Goal: Information Seeking & Learning: Learn about a topic

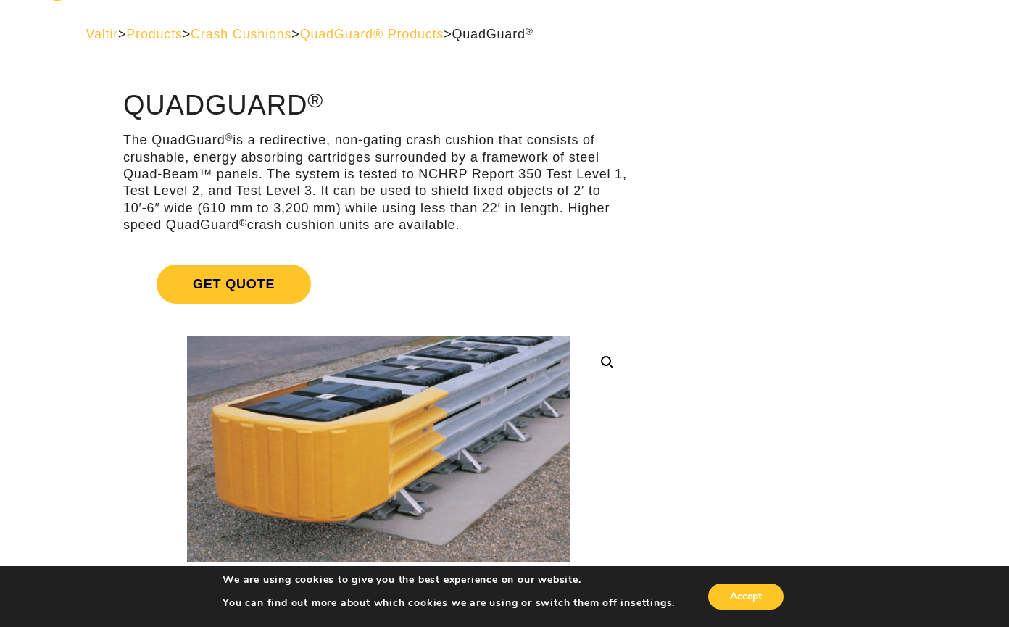
scroll to position [55, 0]
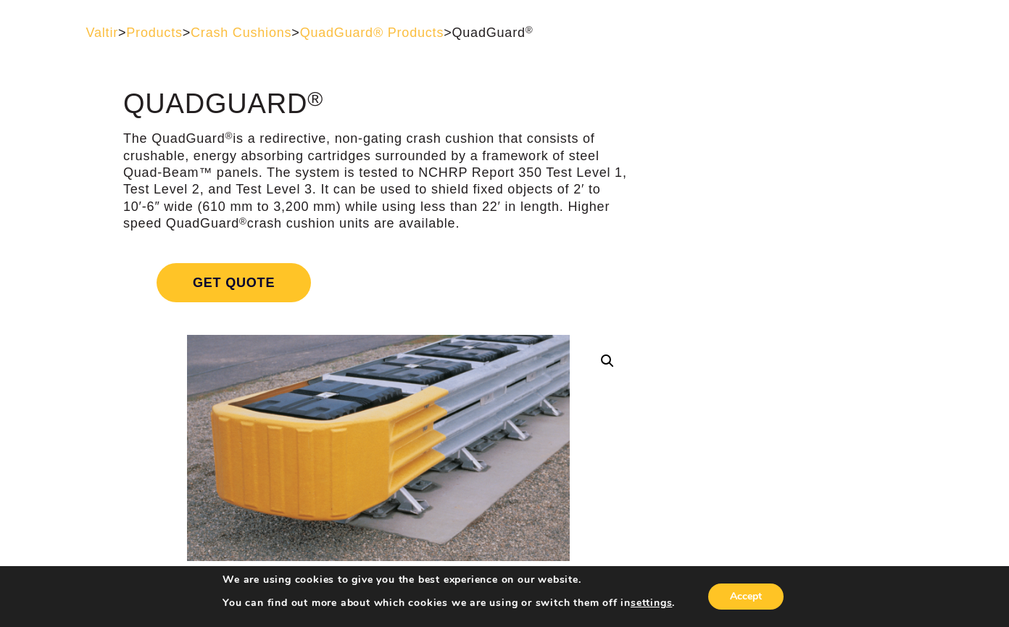
click at [302, 41] on div "Valtir > Products > Crash Cushions > QuadGuard® Products > QuadGuard ®" at bounding box center [504, 33] width 837 height 17
click at [278, 34] on span "Crash Cushions" at bounding box center [241, 32] width 101 height 14
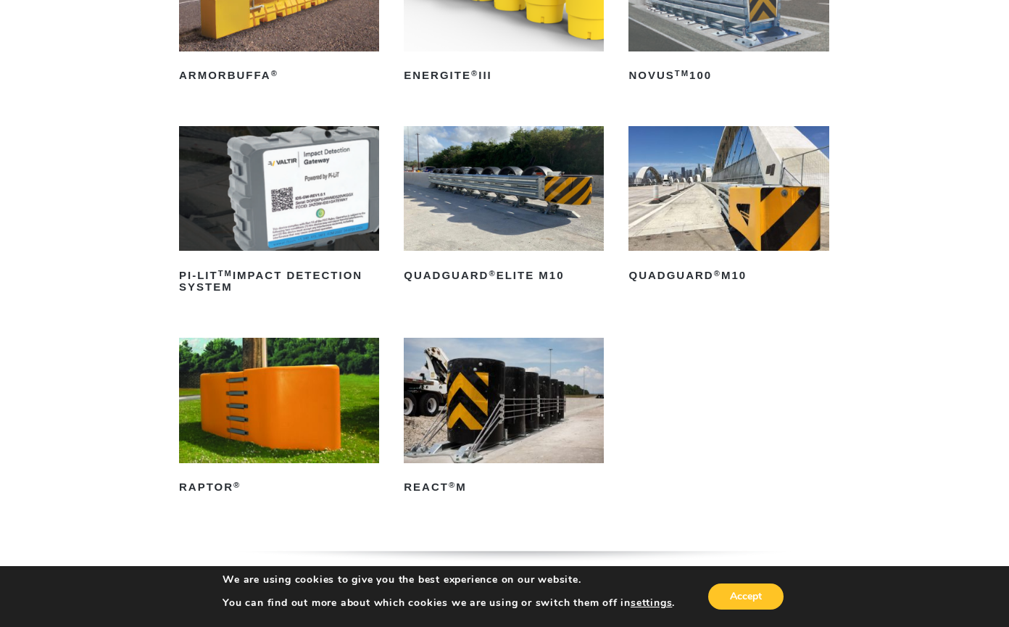
scroll to position [318, 0]
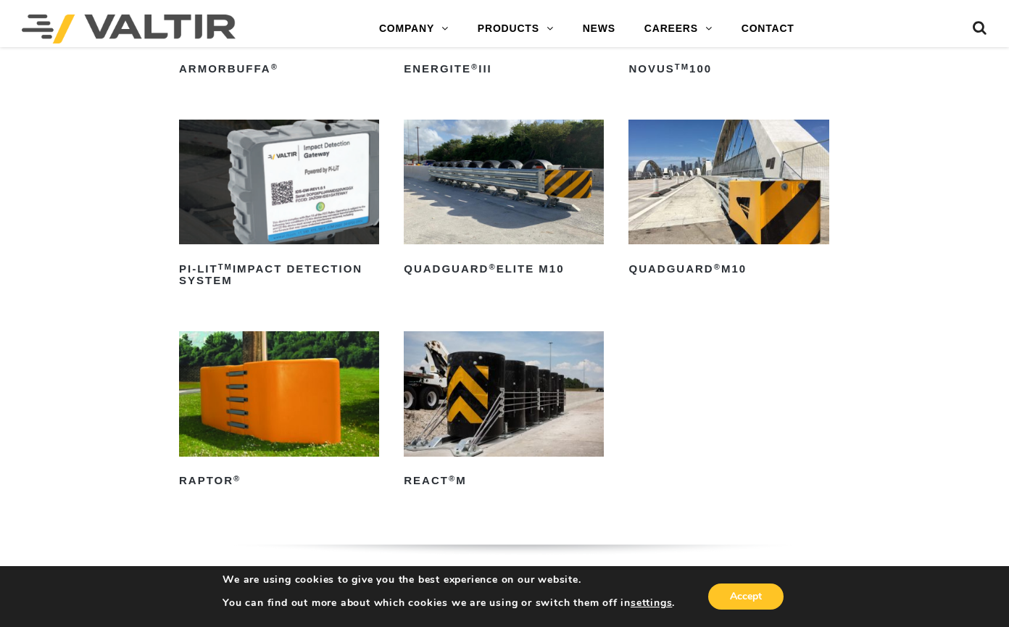
click at [462, 329] on ul "ArmorBuffa ® Read more ENERGITE ® III Read more NOVUS TM 100 Read more PI-LIT T…" at bounding box center [504, 226] width 651 height 612
click at [462, 363] on img at bounding box center [504, 393] width 200 height 125
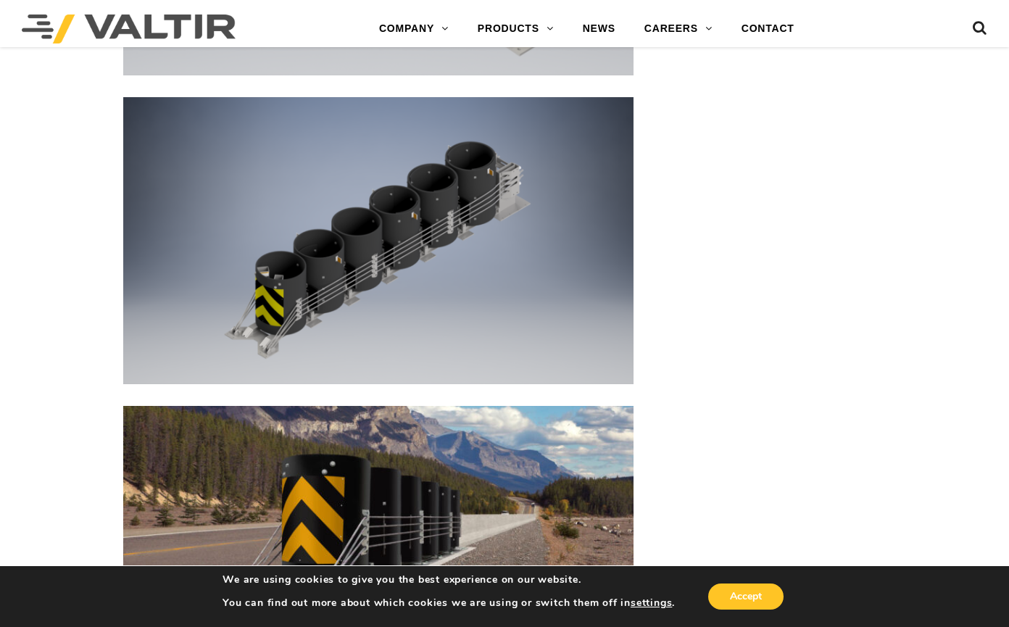
scroll to position [4200, 0]
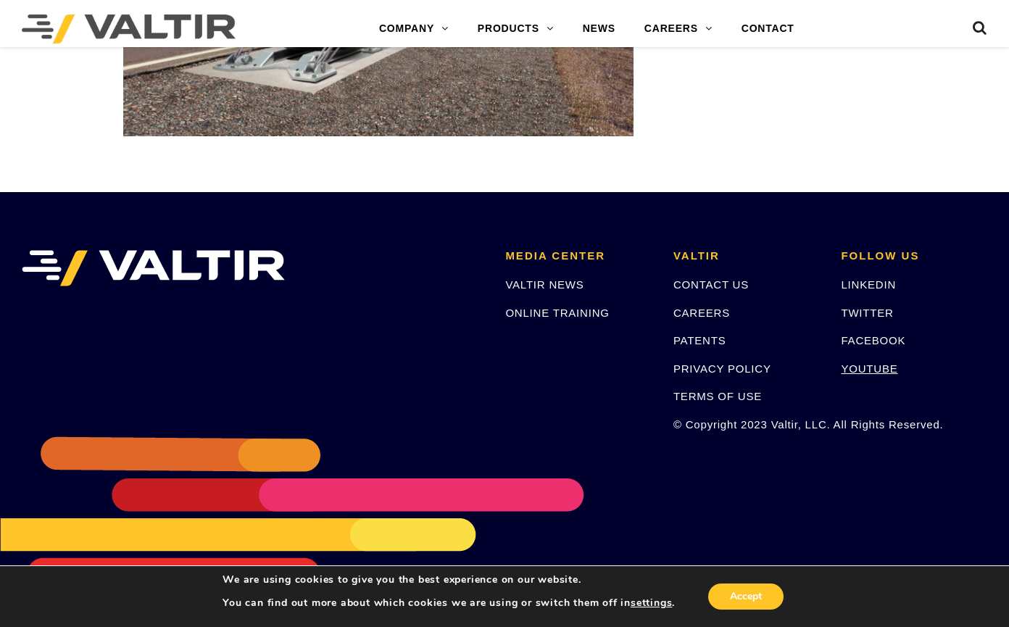
click at [861, 373] on link "YOUTUBE" at bounding box center [869, 368] width 57 height 12
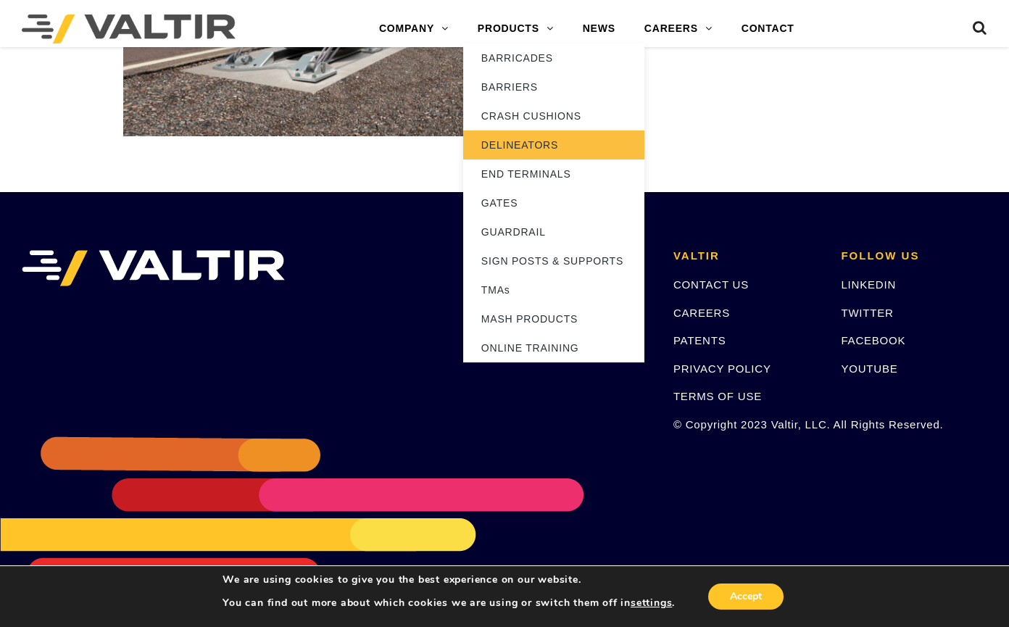
click at [513, 145] on link "DELINEATORS" at bounding box center [553, 144] width 181 height 29
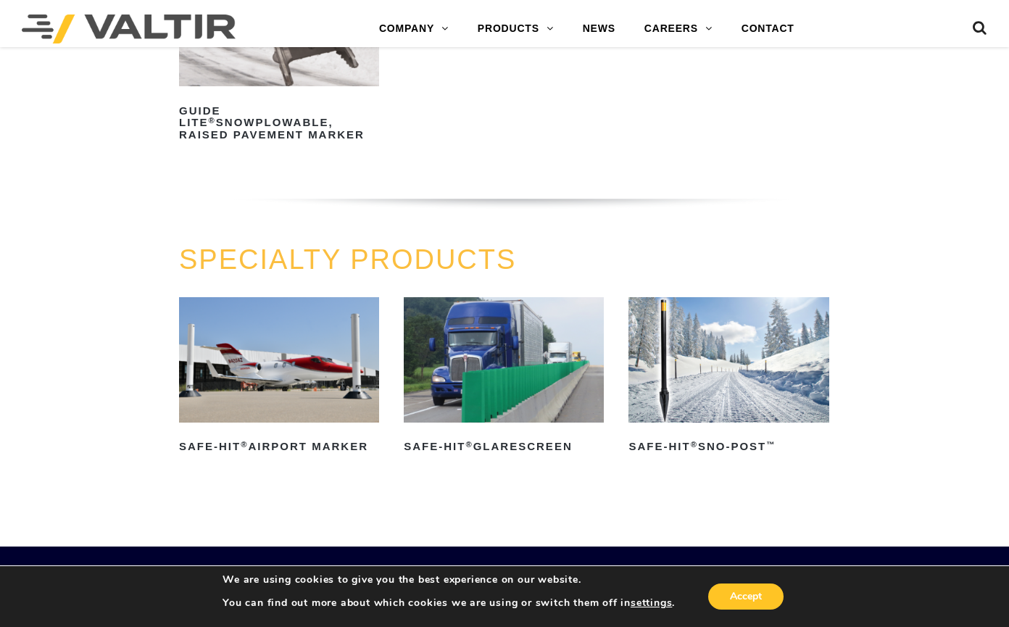
scroll to position [1267, 0]
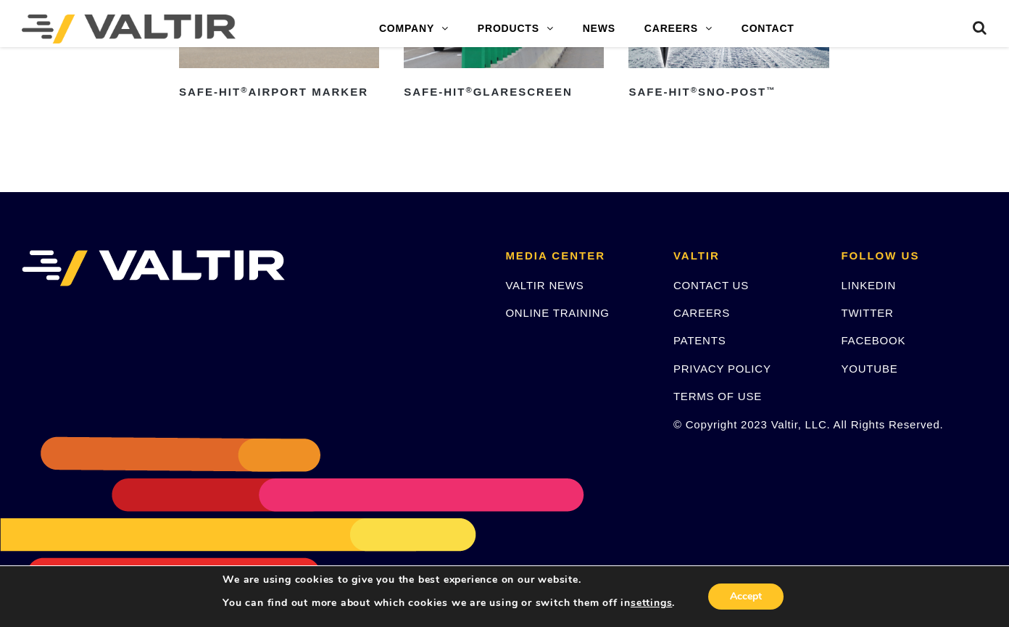
click at [550, 320] on p "ONLINE TRAINING" at bounding box center [578, 312] width 146 height 17
click at [552, 313] on link "ONLINE TRAINING" at bounding box center [557, 313] width 104 height 12
